Goal: Information Seeking & Learning: Find specific fact

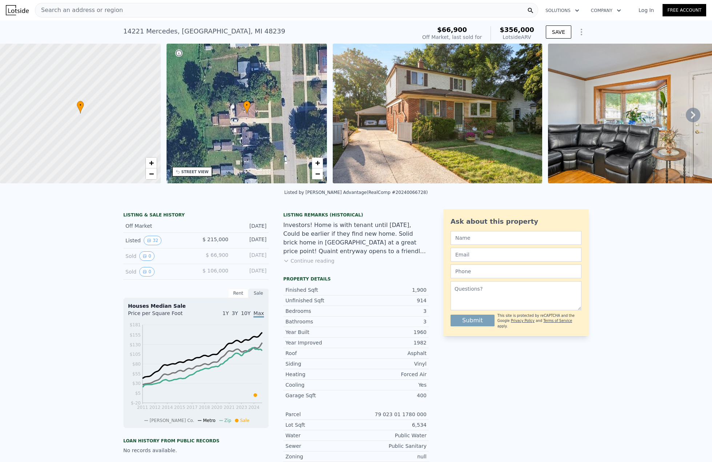
click at [158, 33] on div "14221 Mercedes , [GEOGRAPHIC_DATA]" at bounding box center [204, 31] width 162 height 10
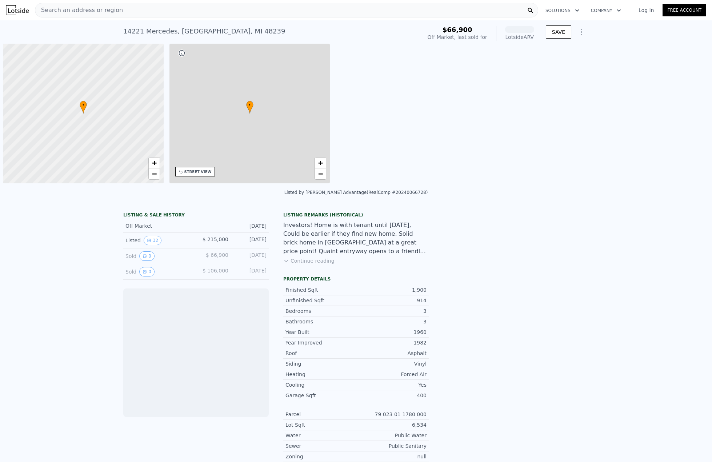
scroll to position [0, 3]
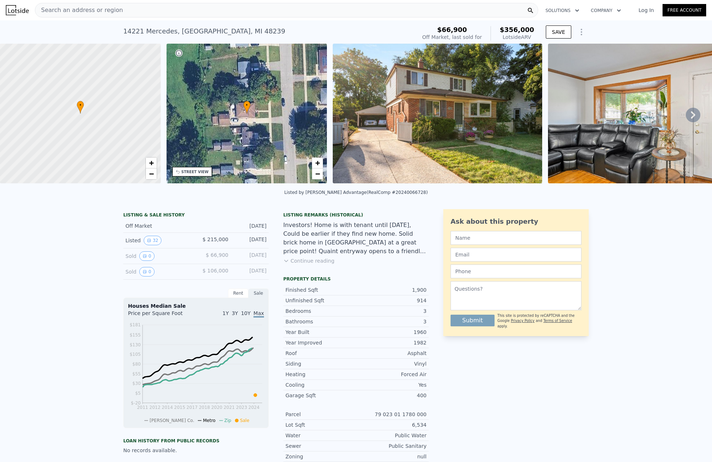
click at [689, 118] on icon at bounding box center [693, 115] width 15 height 15
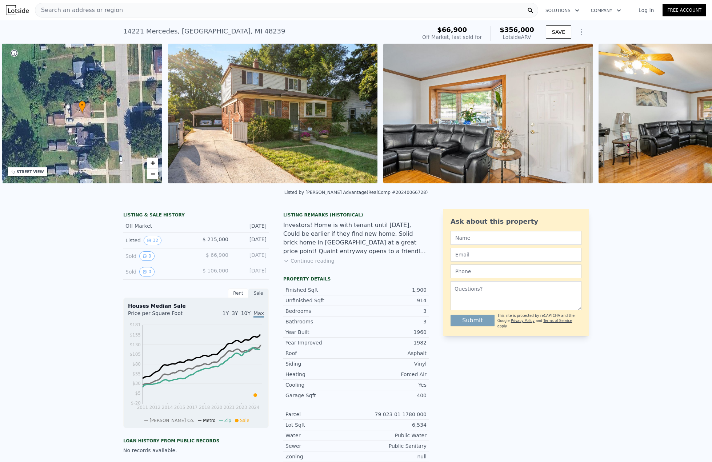
scroll to position [0, 169]
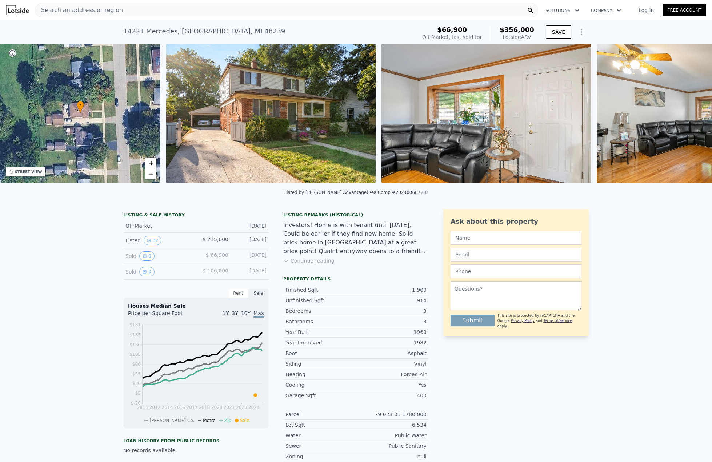
click at [686, 117] on img at bounding box center [701, 114] width 209 height 140
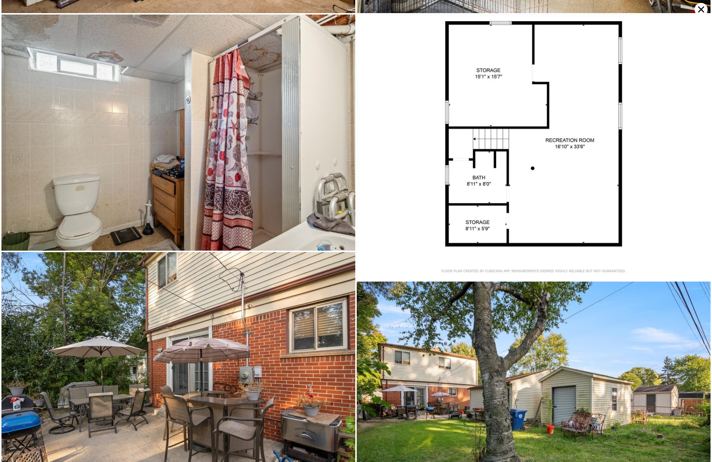
scroll to position [2857, 0]
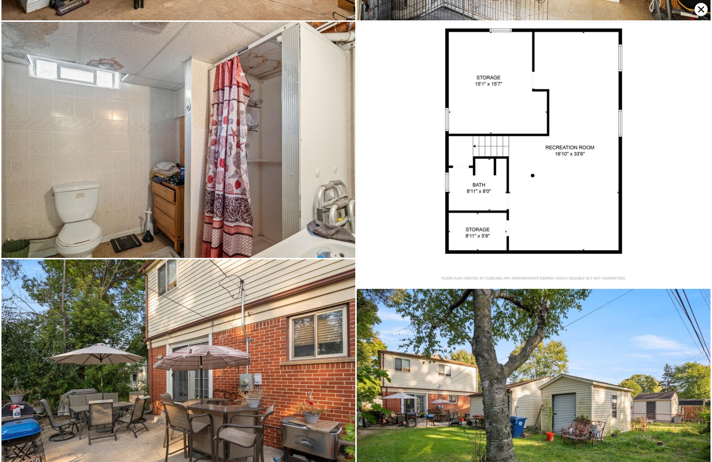
click at [699, 11] on icon at bounding box center [701, 10] width 6 height 6
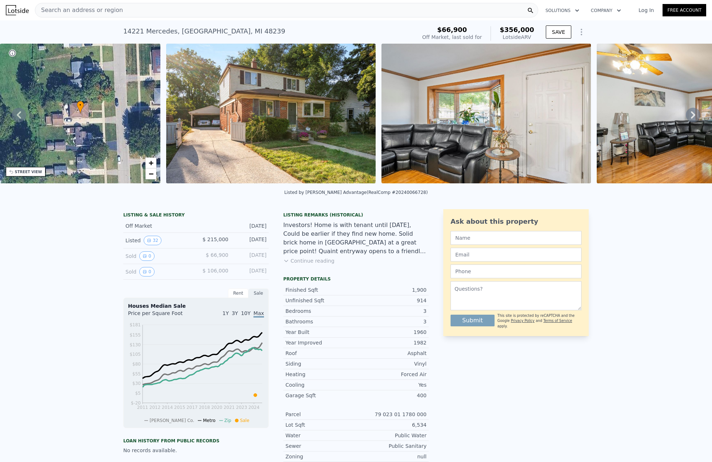
click at [317, 264] on button "Continue reading" at bounding box center [308, 260] width 51 height 7
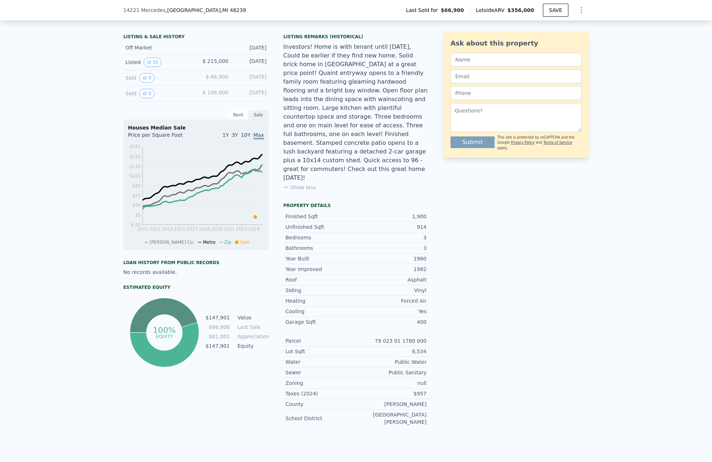
scroll to position [179, 0]
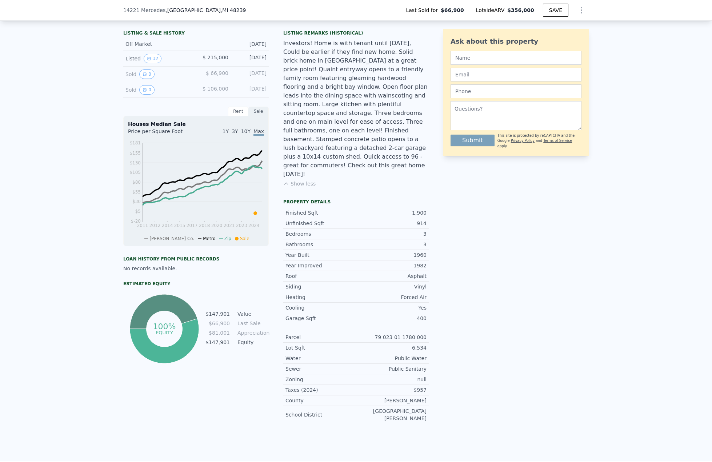
click at [487, 262] on div "Ask about this property Submit This site is protected by reCAPTCHA and the Goog…" at bounding box center [515, 228] width 145 height 402
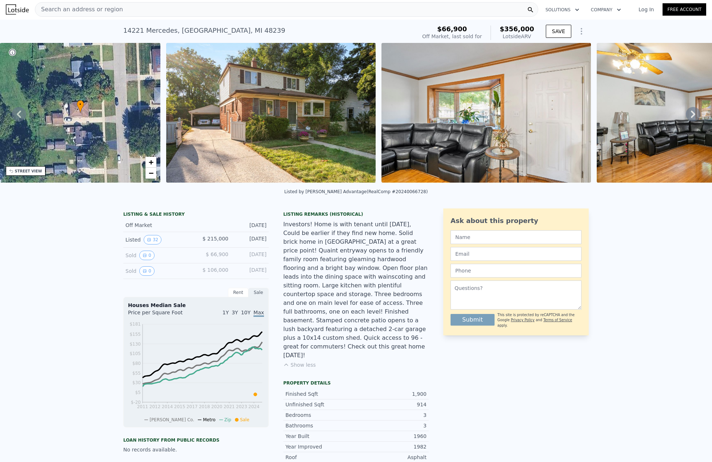
scroll to position [0, 0]
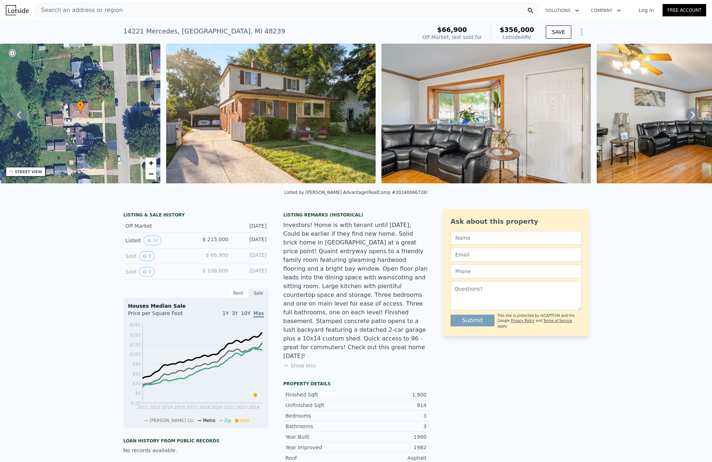
click at [145, 34] on div "14221 Mercedes , [GEOGRAPHIC_DATA]" at bounding box center [204, 31] width 162 height 10
copy div "[GEOGRAPHIC_DATA] No sales on record (~ARV $356k )"
